Goal: Information Seeking & Learning: Learn about a topic

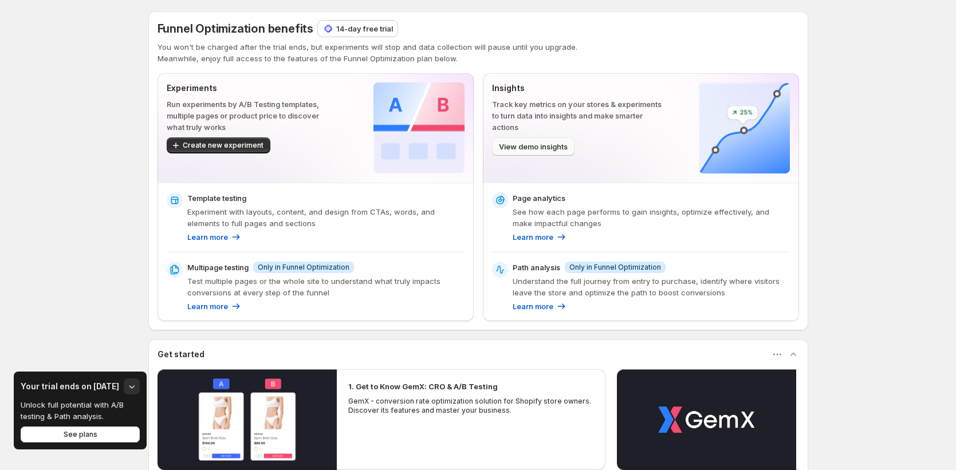
click at [540, 144] on span "View demo insights" at bounding box center [533, 146] width 69 height 11
